Goal: Information Seeking & Learning: Learn about a topic

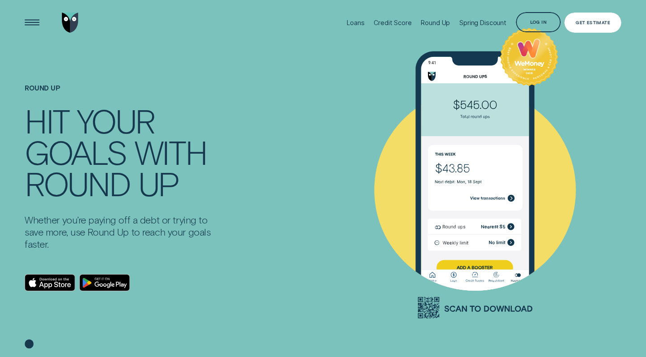
click at [585, 23] on div "Get Estimate" at bounding box center [592, 23] width 35 height 4
click at [429, 23] on div "Round Up" at bounding box center [434, 23] width 29 height 8
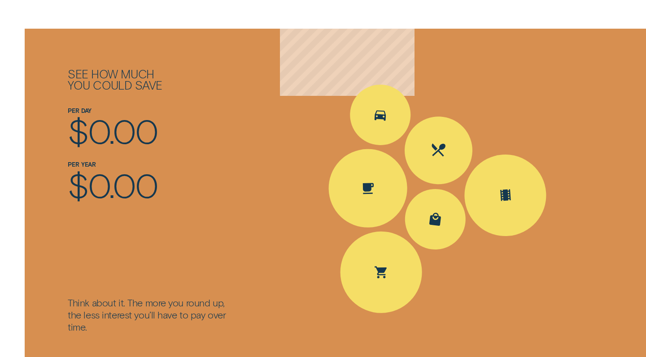
scroll to position [1014, 0]
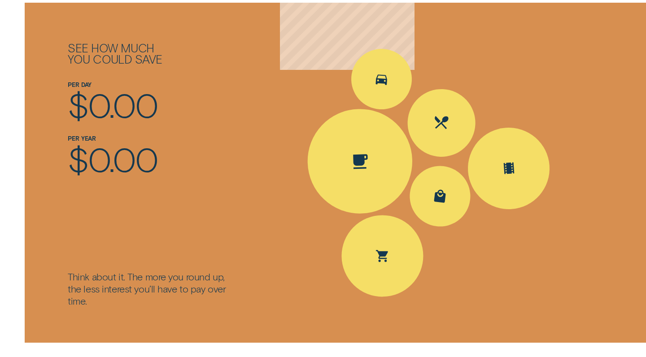
click at [343, 146] on div "Spent Coffee $4.20; The round up $0.80" at bounding box center [359, 161] width 107 height 107
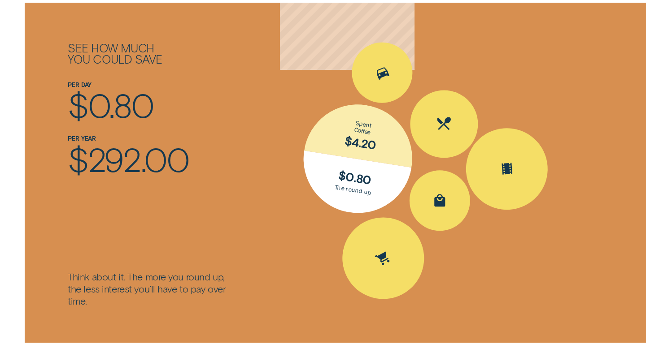
click at [347, 169] on div "Spent Coffee $4.20; The round up $0.80" at bounding box center [357, 158] width 125 height 125
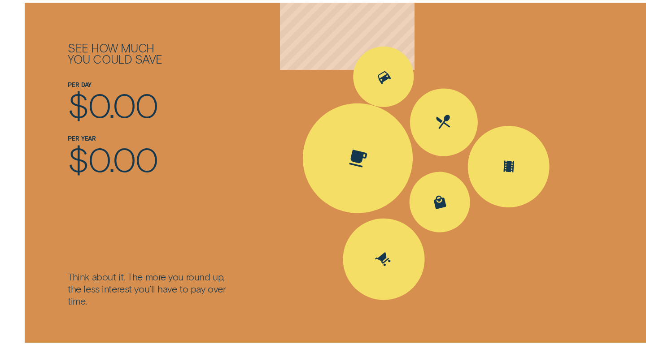
click at [347, 143] on icon "Spent Coffee $4.20; The round up $0.80" at bounding box center [357, 158] width 26 height 30
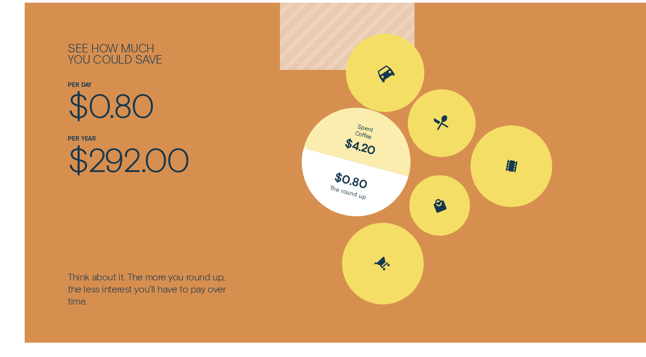
click at [389, 72] on div "Spent Transport $5.60; The round up $0.40" at bounding box center [384, 72] width 109 height 109
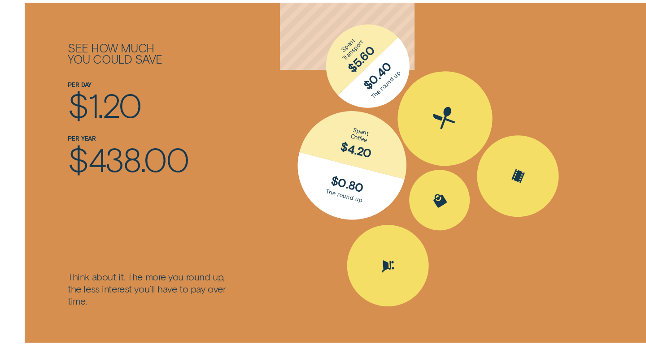
click at [451, 106] on icon "Spent Eating out $25.10; The round up $0.90" at bounding box center [444, 118] width 25 height 25
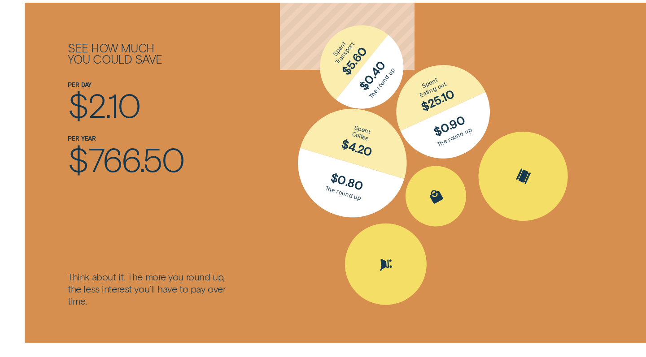
click at [533, 185] on div "Spent Entertainment $16.30; The round up $0.70" at bounding box center [522, 176] width 119 height 119
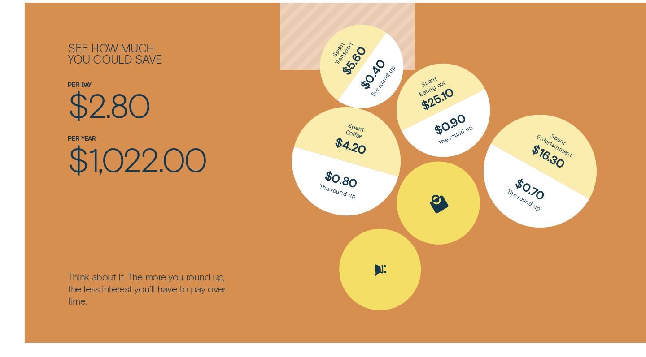
click at [451, 184] on div "Spent Shopping $30.50; The round up $0.50" at bounding box center [438, 203] width 114 height 114
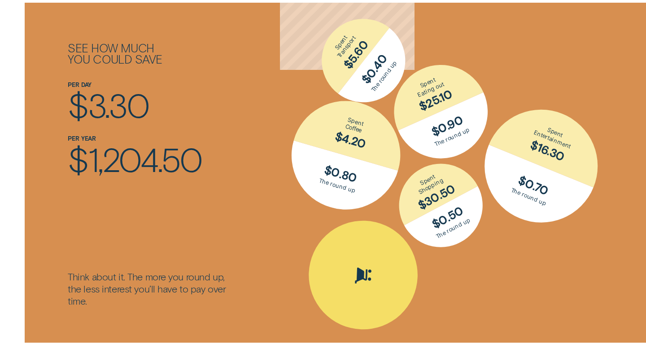
click at [372, 265] on icon "Spent Groceries $15.25; The round up $0.75" at bounding box center [363, 275] width 26 height 21
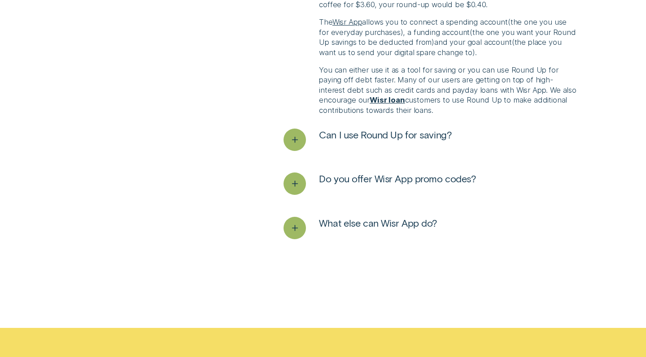
scroll to position [1841, 0]
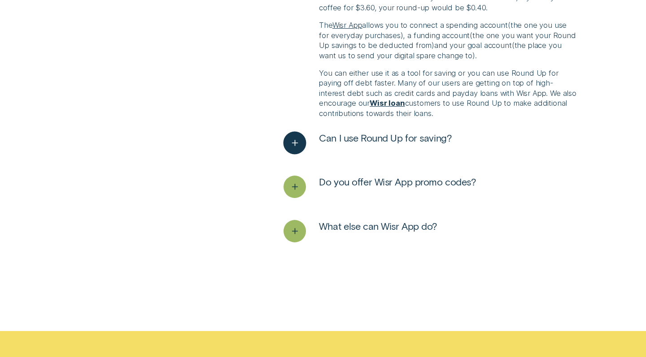
click at [297, 136] on icon "See more" at bounding box center [295, 143] width 12 height 14
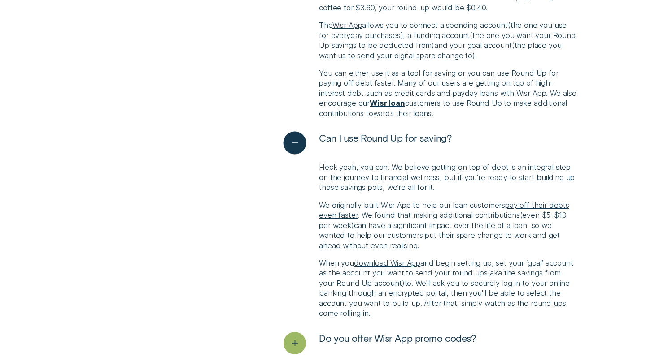
click at [297, 136] on icon "See less" at bounding box center [295, 143] width 12 height 14
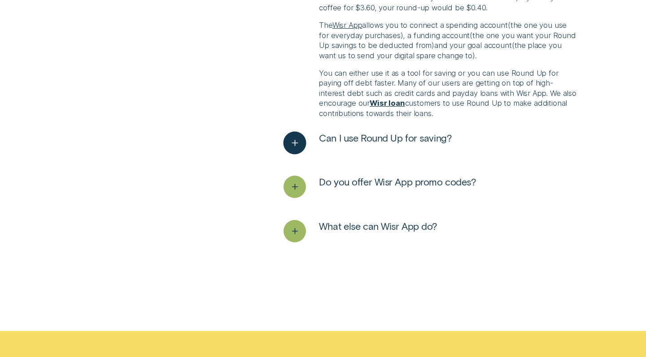
click at [297, 136] on icon "See more" at bounding box center [295, 143] width 12 height 14
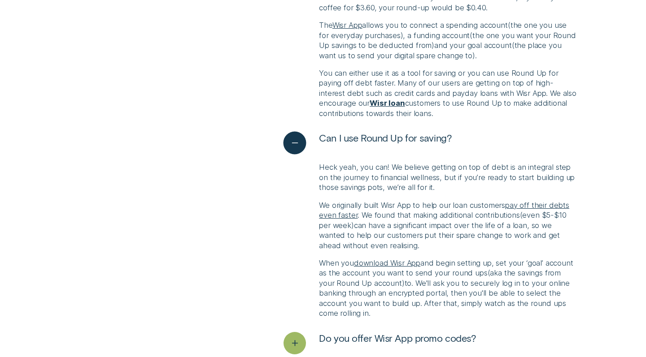
click at [297, 136] on icon "See less" at bounding box center [295, 143] width 12 height 14
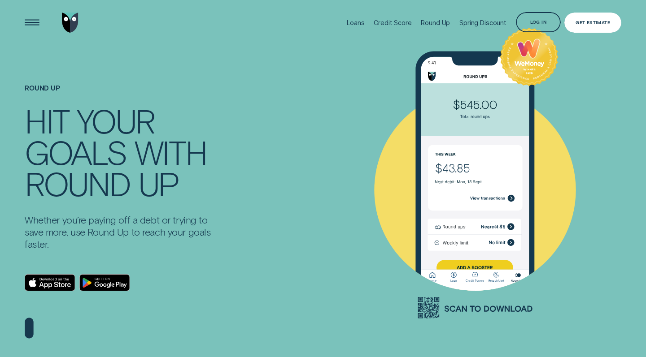
scroll to position [0, 0]
